Goal: Task Accomplishment & Management: Manage account settings

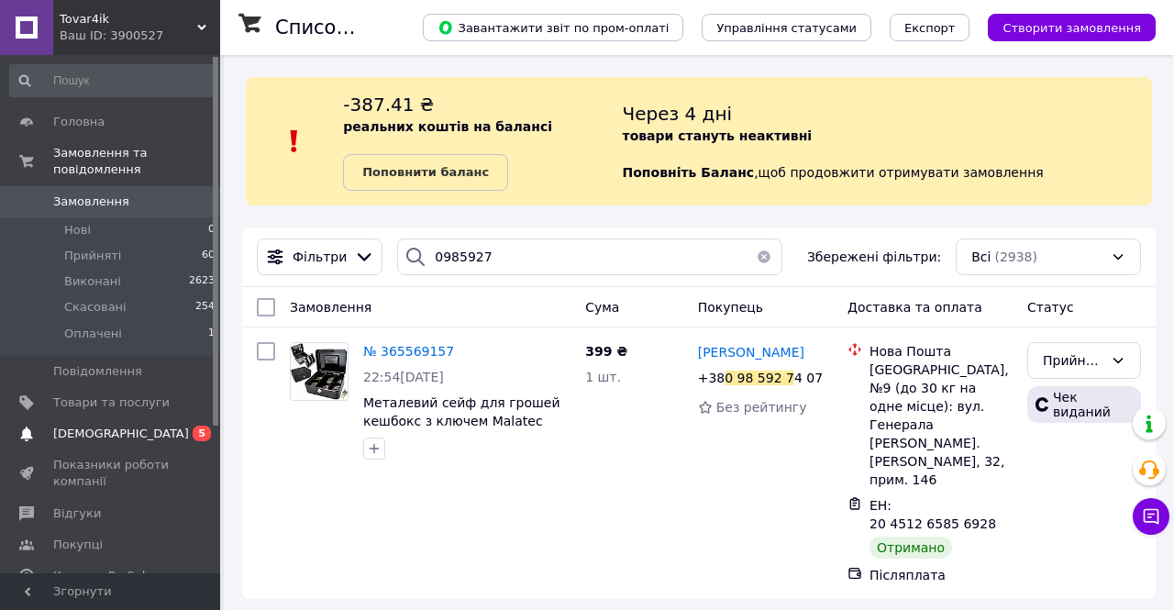
click at [159, 425] on span "[DEMOGRAPHIC_DATA]" at bounding box center [111, 433] width 116 height 17
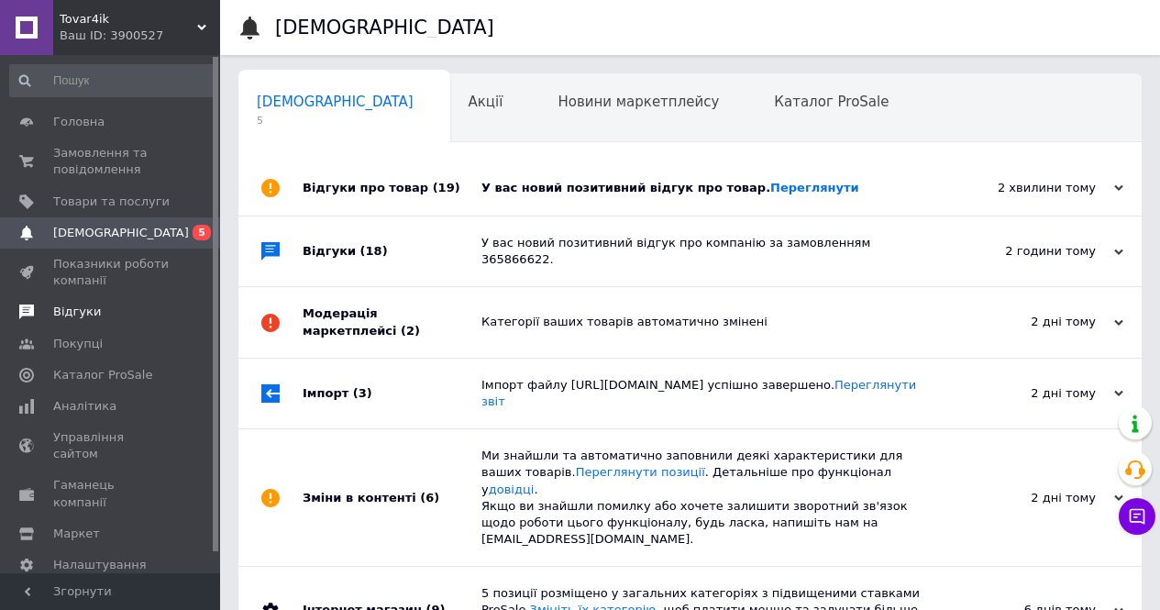
scroll to position [0, 6]
click at [783, 179] on div "У вас новий позитивний відгук про товар. [GEOGRAPHIC_DATA]" at bounding box center [710, 187] width 458 height 55
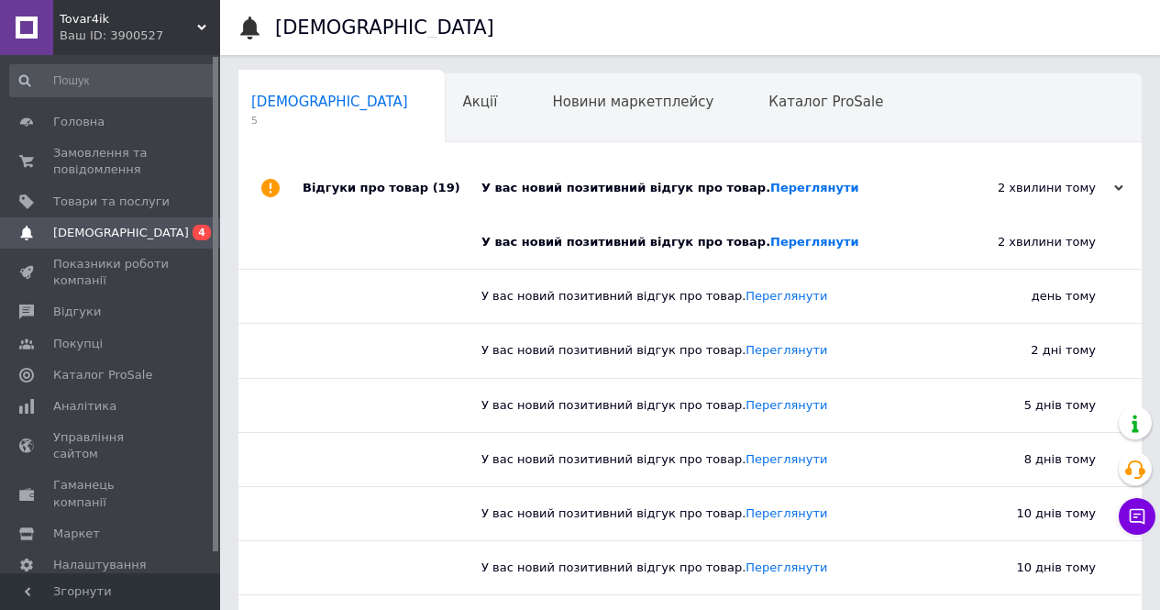
click at [793, 251] on div "У вас новий позитивний відгук про товар. [GEOGRAPHIC_DATA]" at bounding box center [696, 241] width 431 height 53
click at [787, 242] on link "Переглянути" at bounding box center [814, 242] width 89 height 14
click at [76, 158] on span "Замовлення та повідомлення" at bounding box center [111, 161] width 116 height 33
